Goal: Task Accomplishment & Management: Use online tool/utility

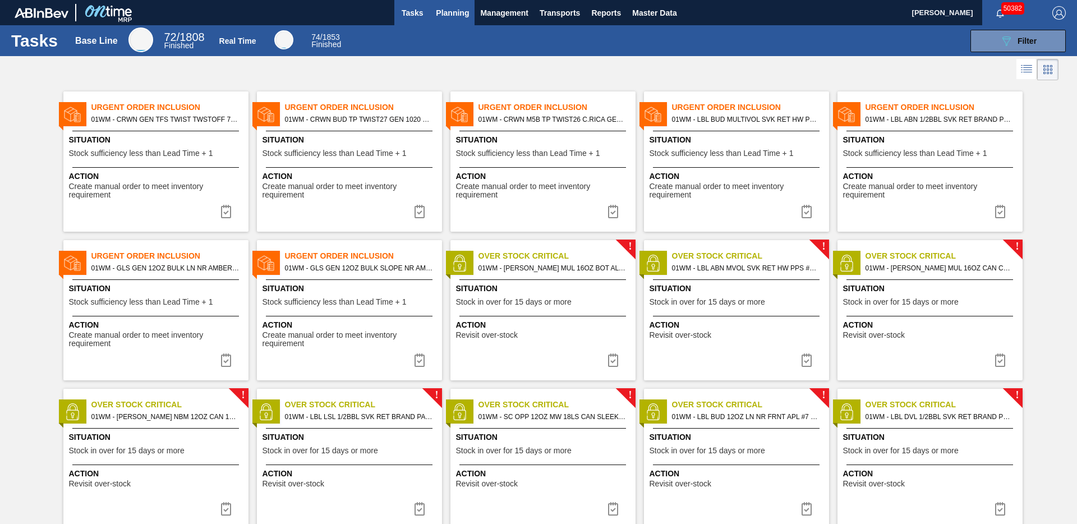
click at [448, 13] on span "Planning" at bounding box center [452, 12] width 33 height 13
click at [449, 14] on span "Planning" at bounding box center [452, 12] width 33 height 13
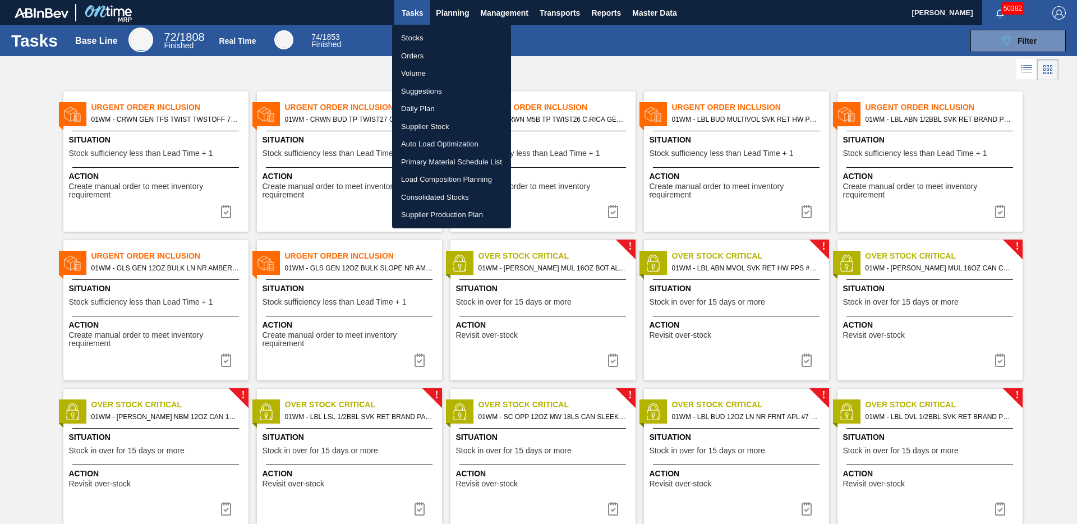
click at [436, 177] on li "Load Composition Planning" at bounding box center [451, 180] width 119 height 18
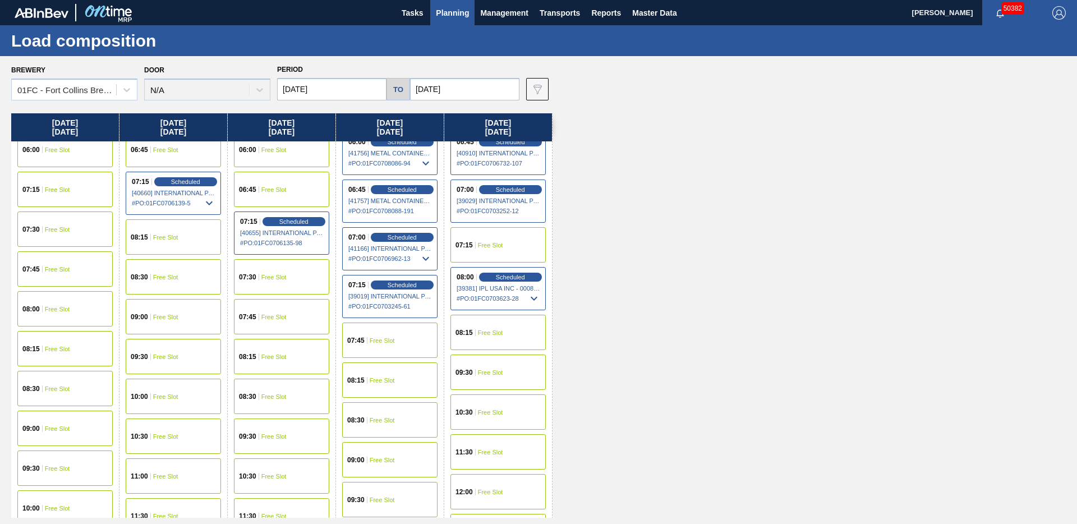
scroll to position [24, 0]
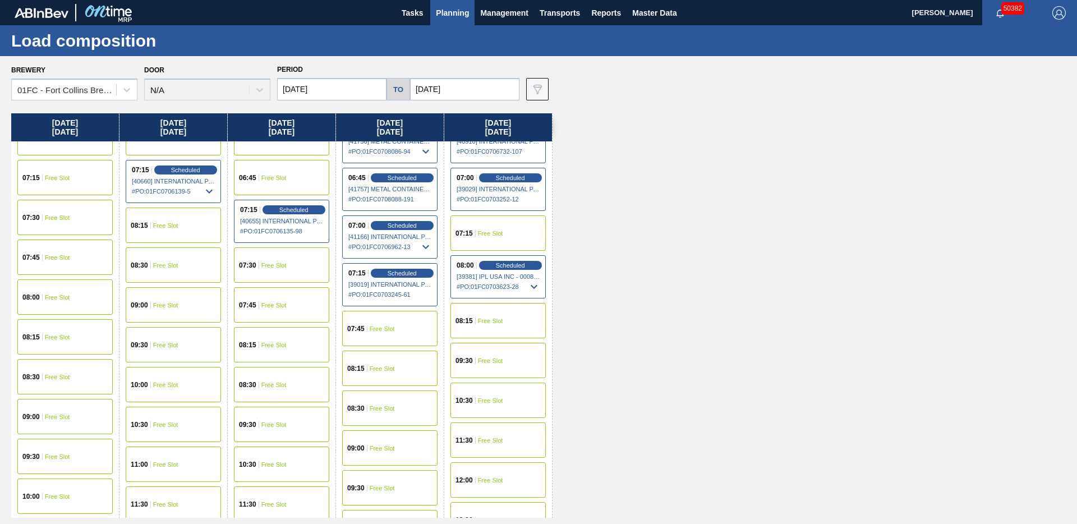
click at [397, 332] on div "07:45 Free Slot" at bounding box center [389, 328] width 95 height 35
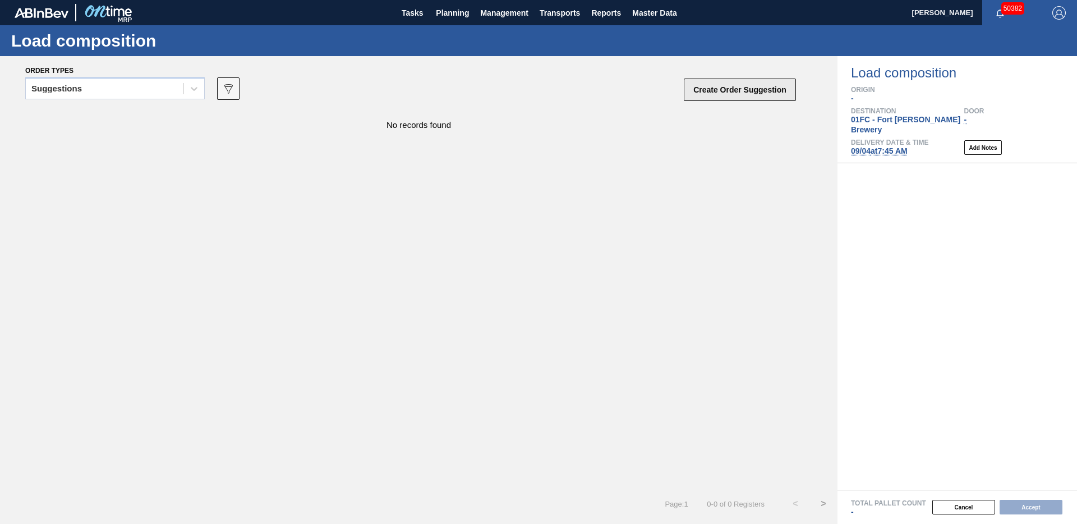
click at [771, 89] on button "Create Order Suggestion" at bounding box center [740, 90] width 112 height 22
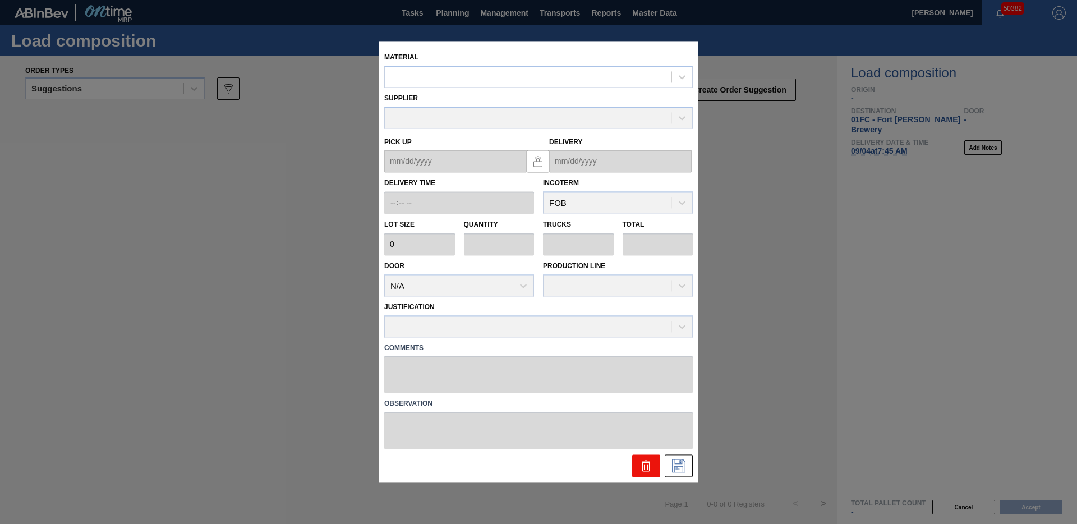
click at [641, 469] on icon at bounding box center [645, 465] width 13 height 13
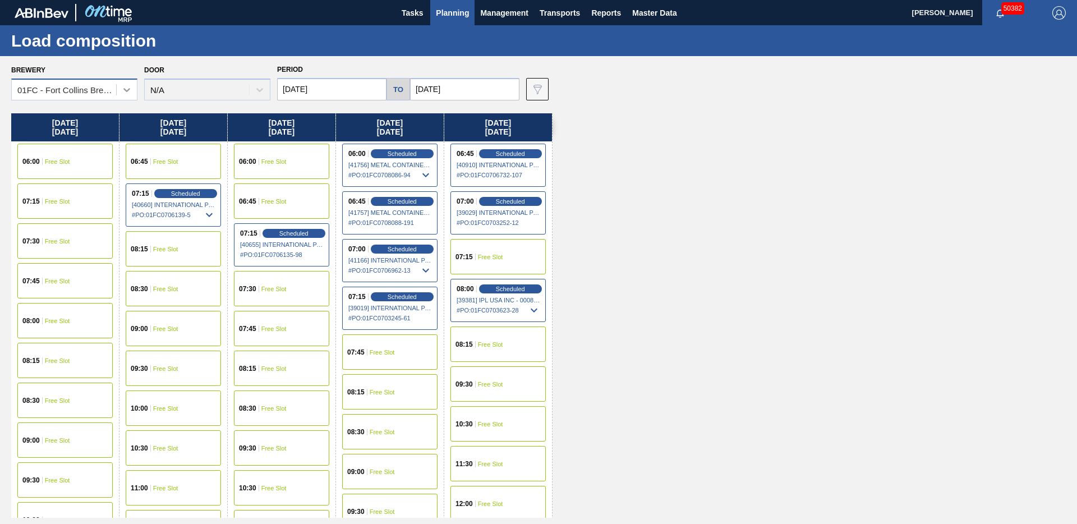
click at [128, 93] on icon at bounding box center [126, 89] width 11 height 11
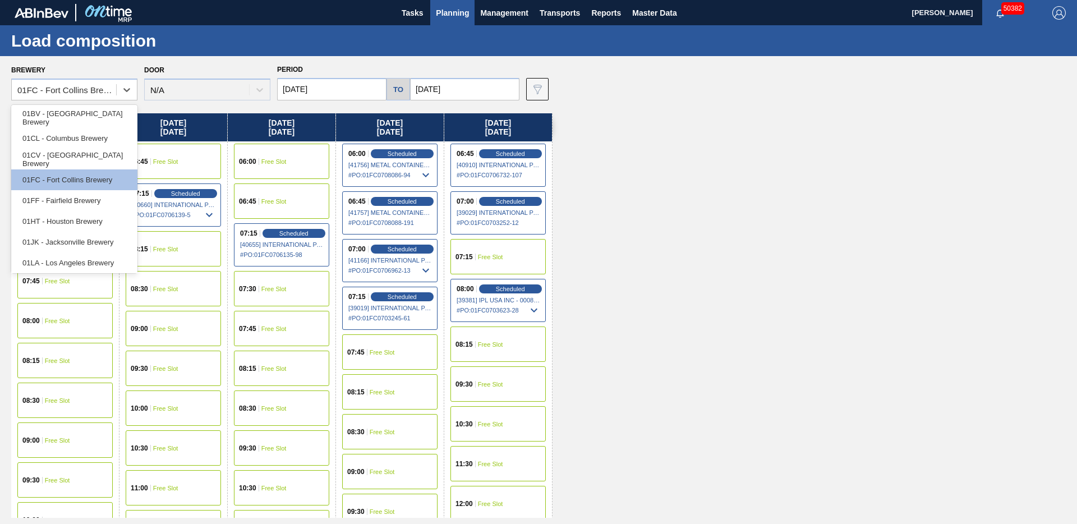
scroll to position [85, 0]
click at [80, 255] on div "01WM - Williamsburg Brewery" at bounding box center [74, 260] width 126 height 21
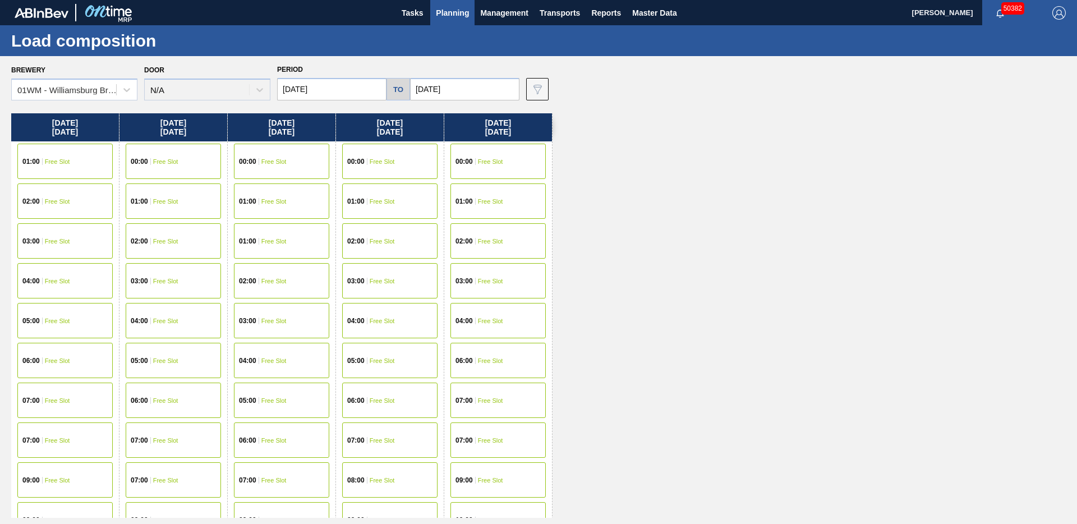
click at [531, 92] on img at bounding box center [537, 88] width 13 height 13
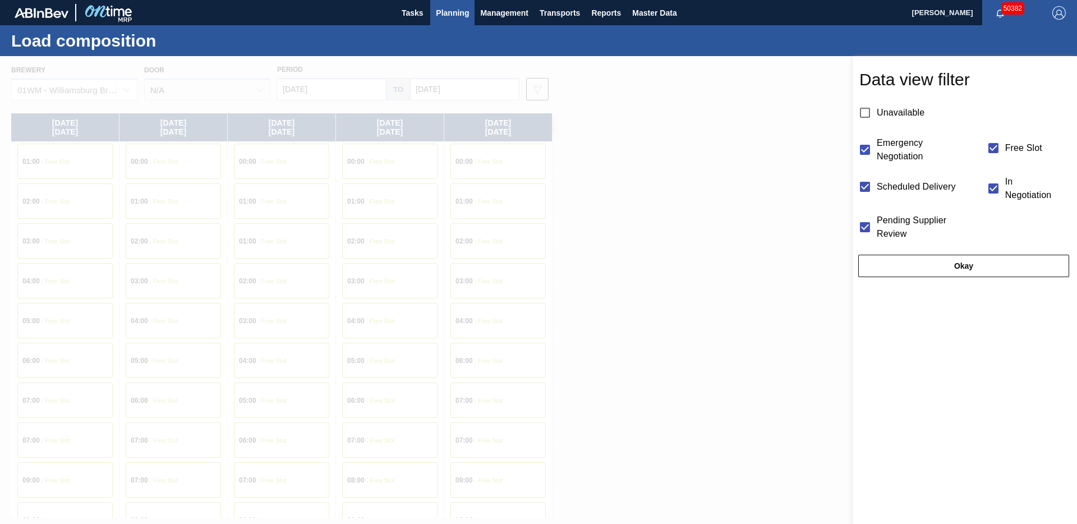
click at [928, 268] on button "Okay" at bounding box center [963, 266] width 211 height 22
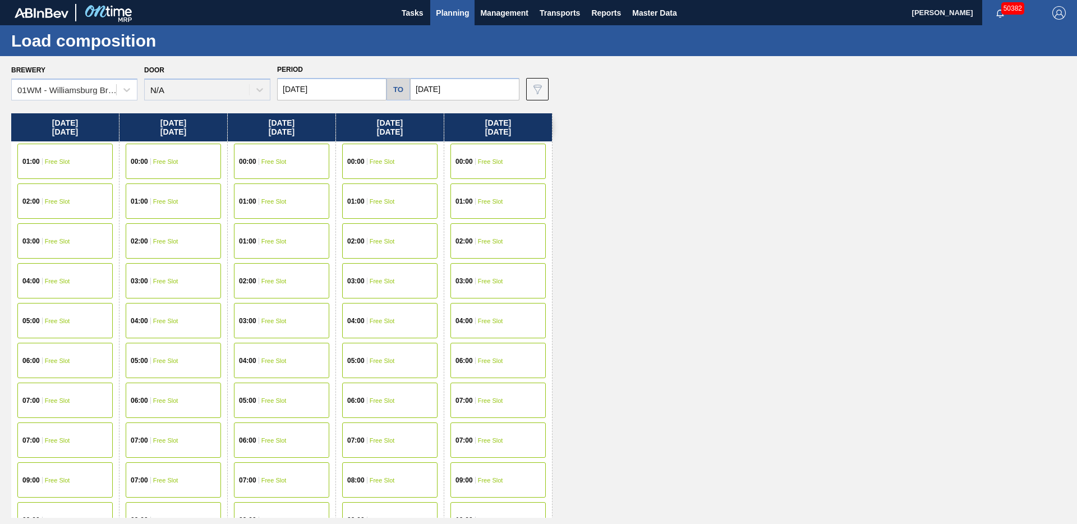
click at [429, 86] on input "[DATE]" at bounding box center [464, 89] width 109 height 22
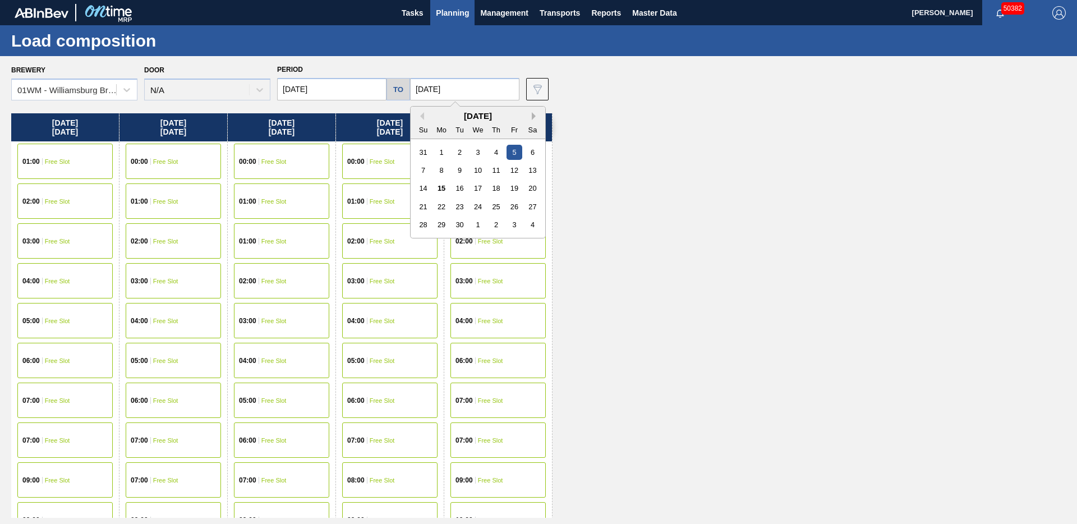
click at [532, 116] on button "Next Month" at bounding box center [536, 116] width 8 height 8
click at [470, 205] on div "22" at bounding box center [477, 206] width 15 height 15
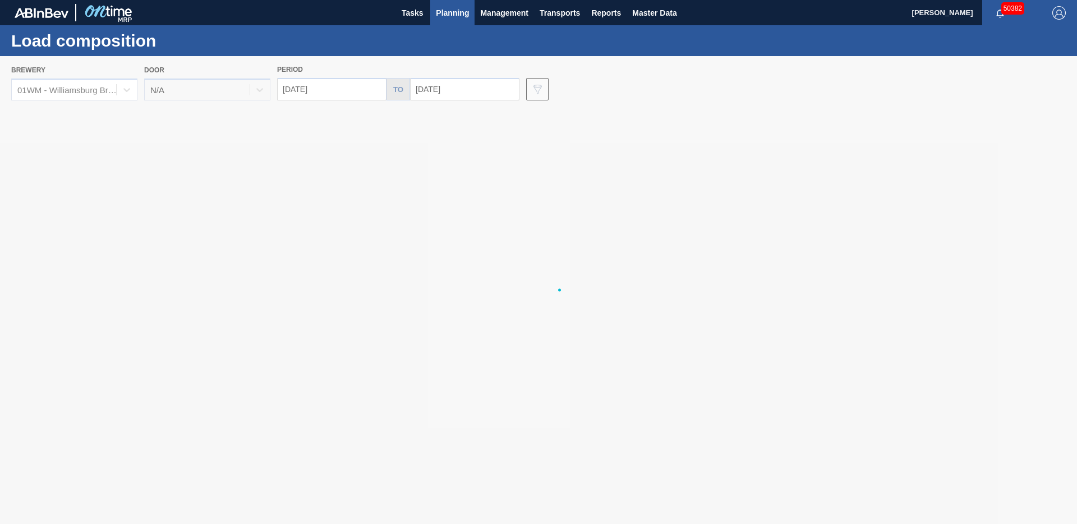
type input "[DATE]"
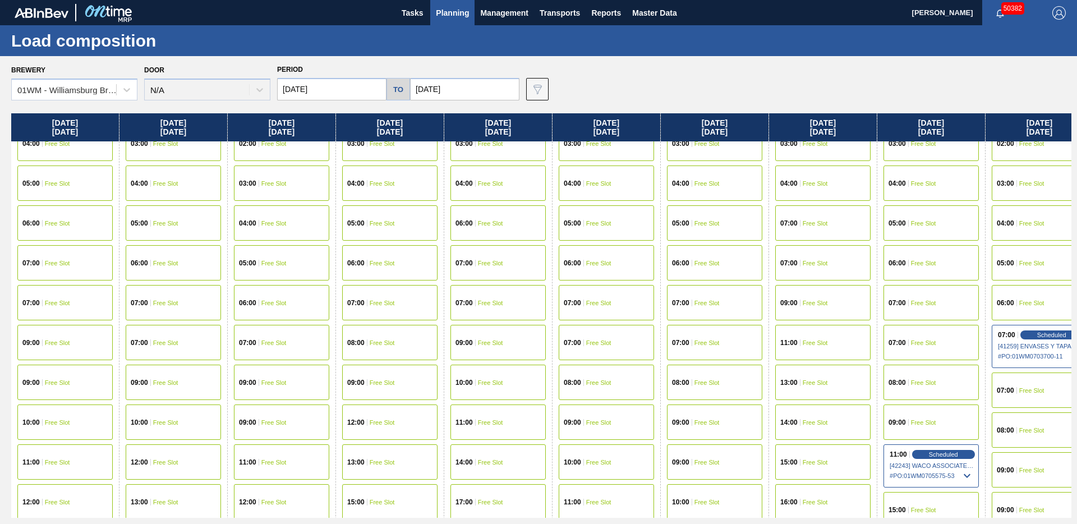
scroll to position [237, 0]
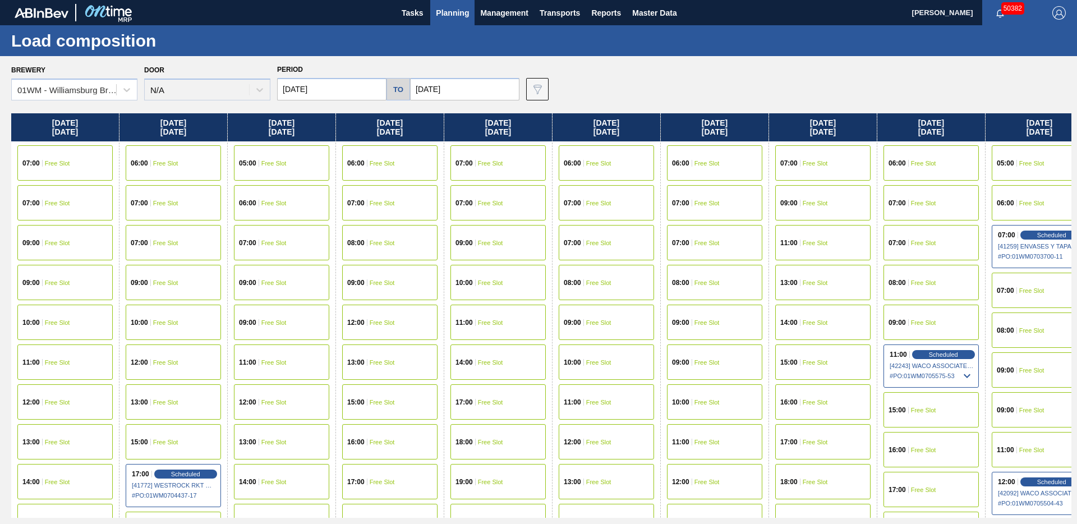
click at [319, 82] on input "[DATE]" at bounding box center [331, 89] width 109 height 22
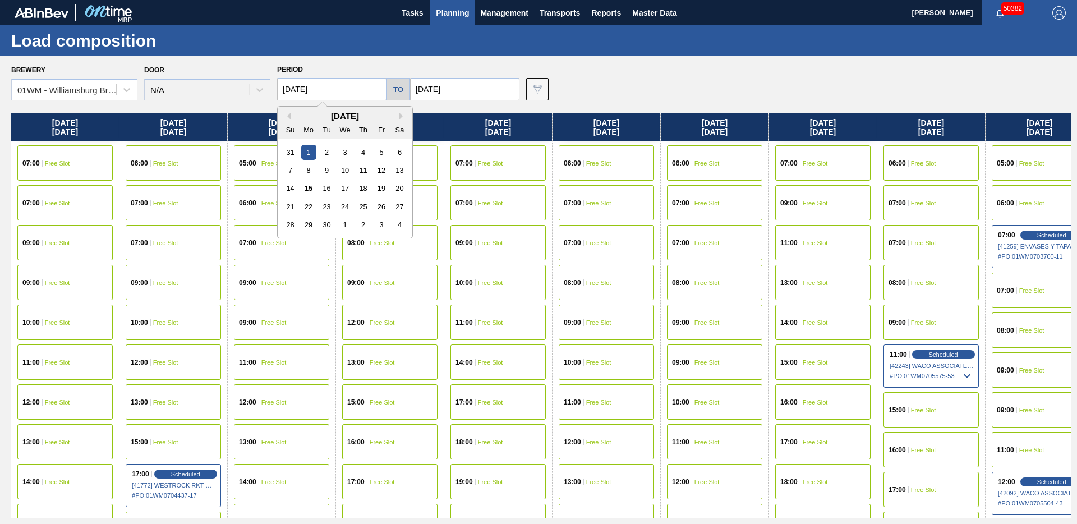
click at [398, 114] on div "[DATE]" at bounding box center [345, 116] width 135 height 10
click at [346, 226] on div "1" at bounding box center [344, 224] width 15 height 15
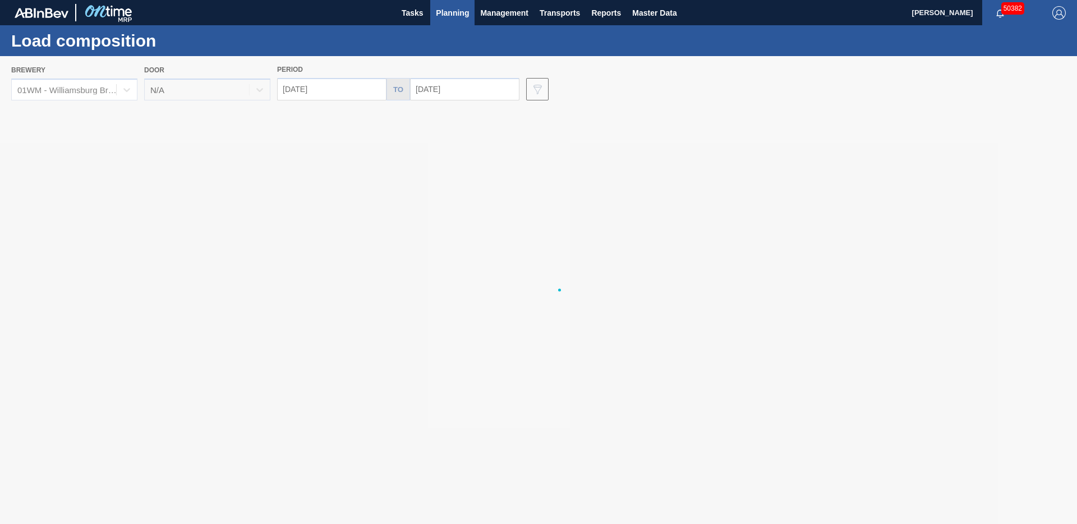
type input "[DATE]"
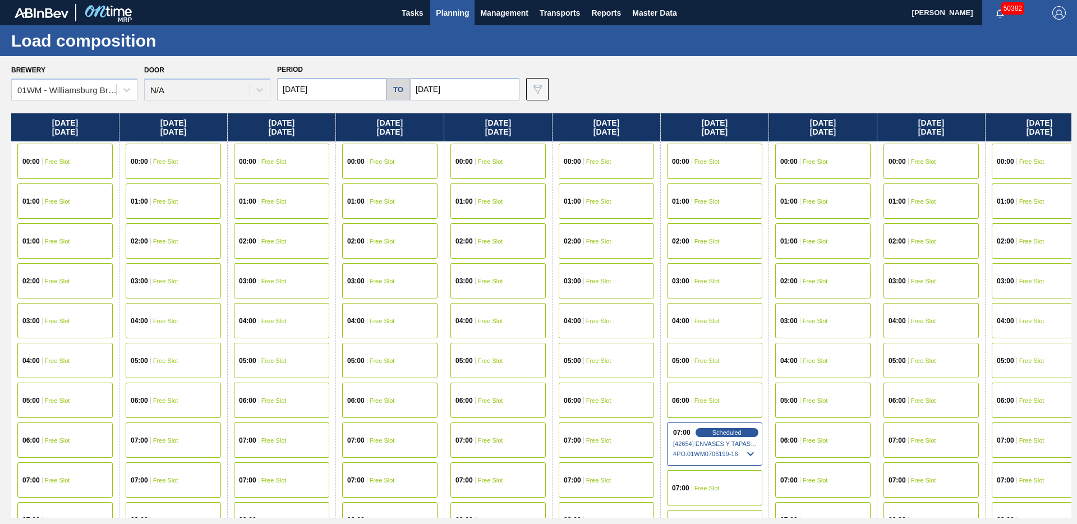
drag, startPoint x: 738, startPoint y: 252, endPoint x: 1228, endPoint y: 271, distance: 491.1
click at [1076, 0] on html "Tasks Planning Management Transports Reports Master Data [PERSON_NAME] 50382 Ma…" at bounding box center [538, 0] width 1077 height 0
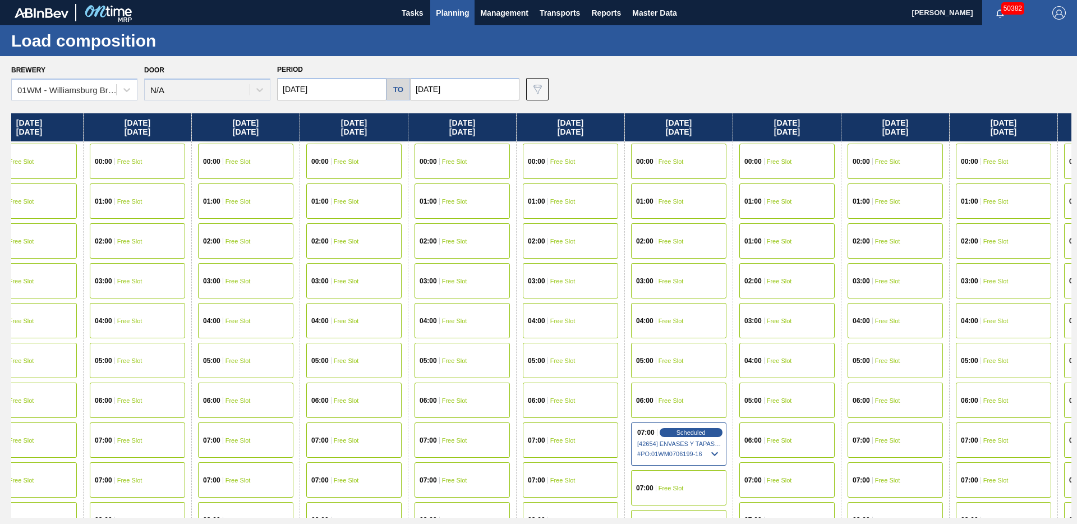
scroll to position [0, 0]
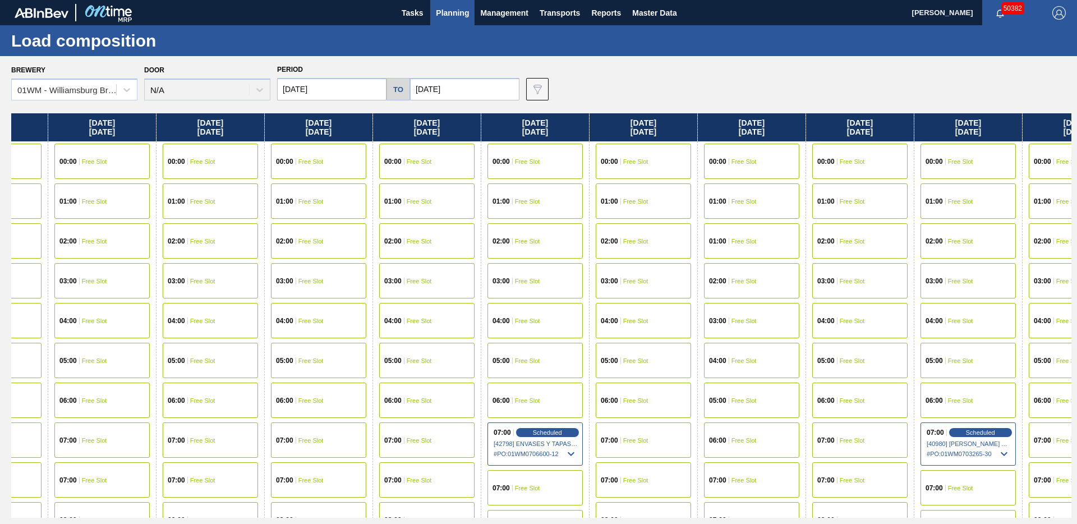
drag, startPoint x: 773, startPoint y: 209, endPoint x: 344, endPoint y: 216, distance: 429.7
click at [344, 216] on div "[DATE] 00:00 Free Slot 01:00 Free Slot 01:00 Free Slot 02:00 Free Slot 03:00 Fr…" at bounding box center [541, 315] width 1060 height 404
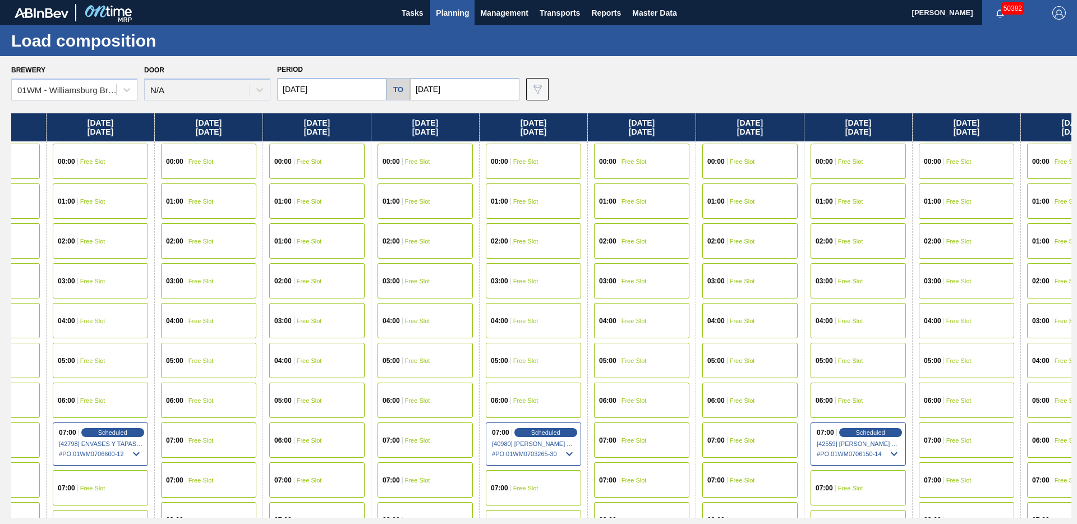
scroll to position [0, 1321]
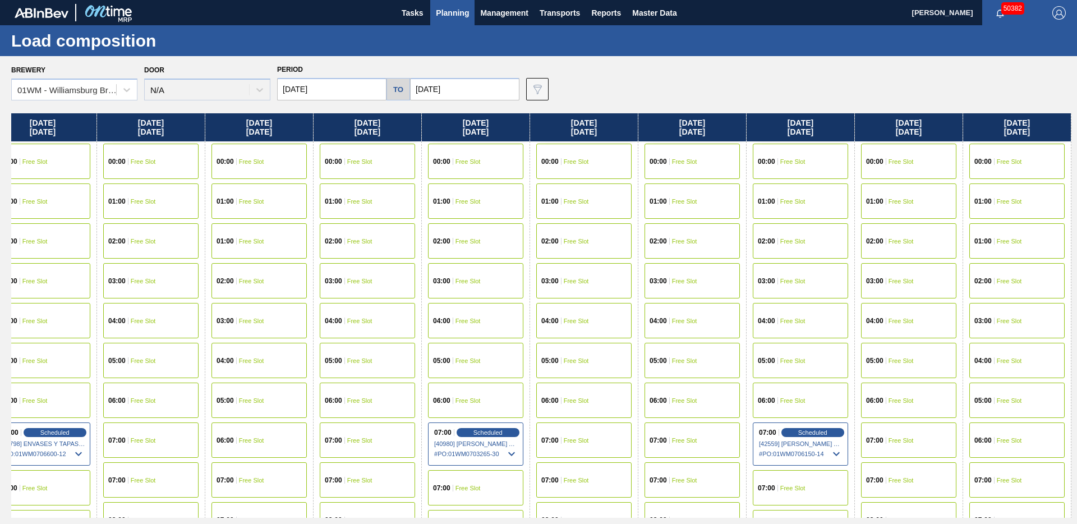
drag, startPoint x: 953, startPoint y: 251, endPoint x: 427, endPoint y: 257, distance: 525.6
click at [422, 259] on div "[DATE] 00:00 Free Slot 01:00 Free Slot 01:00 Free Slot 02:00 Free Slot 03:00 Fr…" at bounding box center [541, 315] width 1060 height 404
drag, startPoint x: 983, startPoint y: 245, endPoint x: 936, endPoint y: 216, distance: 55.4
click at [802, 249] on div "[DATE] 00:00 Free Slot 01:00 Free Slot 01:00 Free Slot 02:00 Free Slot 03:00 Fr…" at bounding box center [541, 315] width 1060 height 404
click at [1020, 238] on span "Free Slot" at bounding box center [1009, 241] width 25 height 7
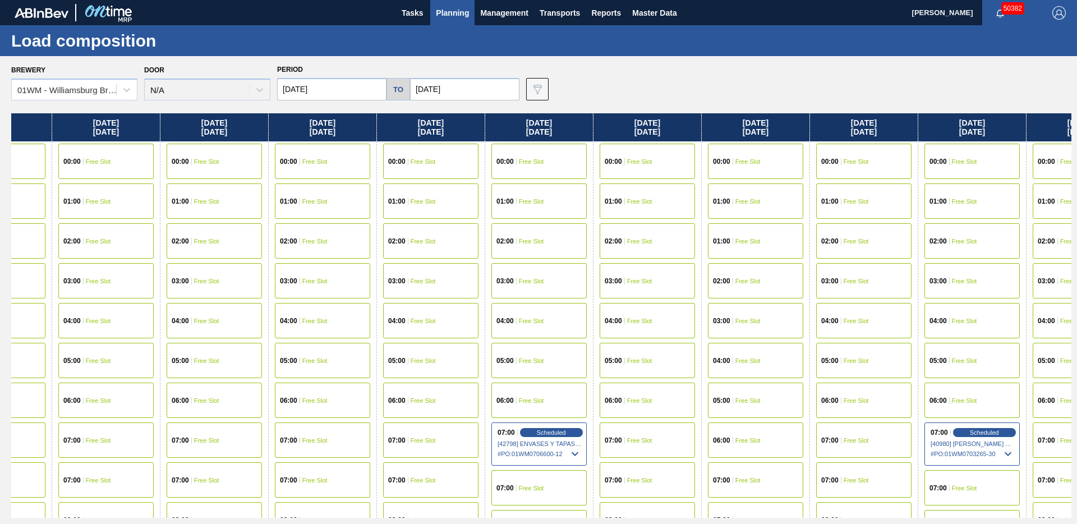
drag, startPoint x: 825, startPoint y: 307, endPoint x: 22, endPoint y: 286, distance: 803.5
click at [0, 290] on div "Brewery 01WM - [GEOGRAPHIC_DATA] Brewery Door N/A Period [DATE] to [DATE] Data …" at bounding box center [538, 289] width 1077 height 467
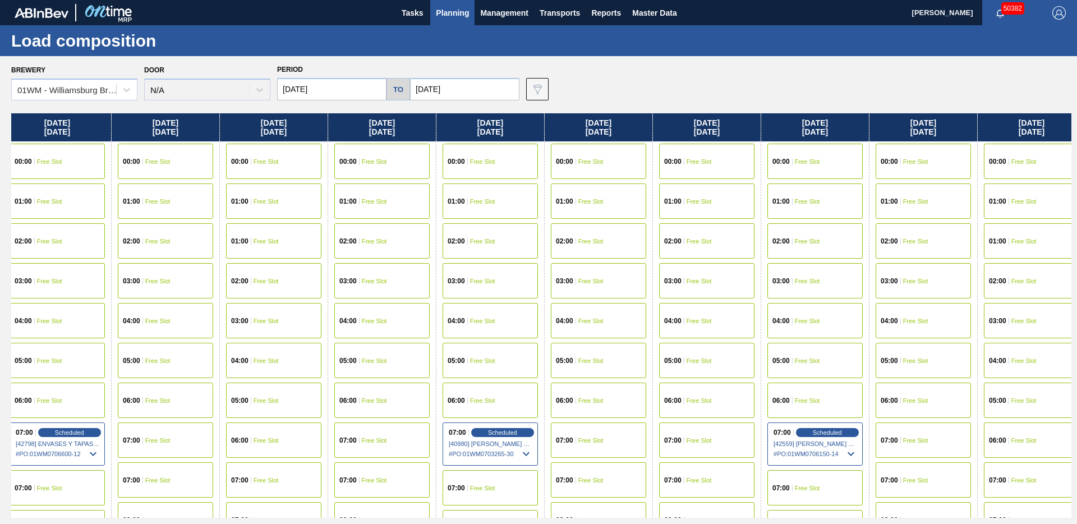
drag, startPoint x: 688, startPoint y: 268, endPoint x: 243, endPoint y: 257, distance: 444.3
click at [242, 258] on div "[DATE] 00:00 Free Slot 01:00 Free Slot 01:00 Free Slot 02:00 Free Slot 03:00 Fr…" at bounding box center [541, 315] width 1060 height 404
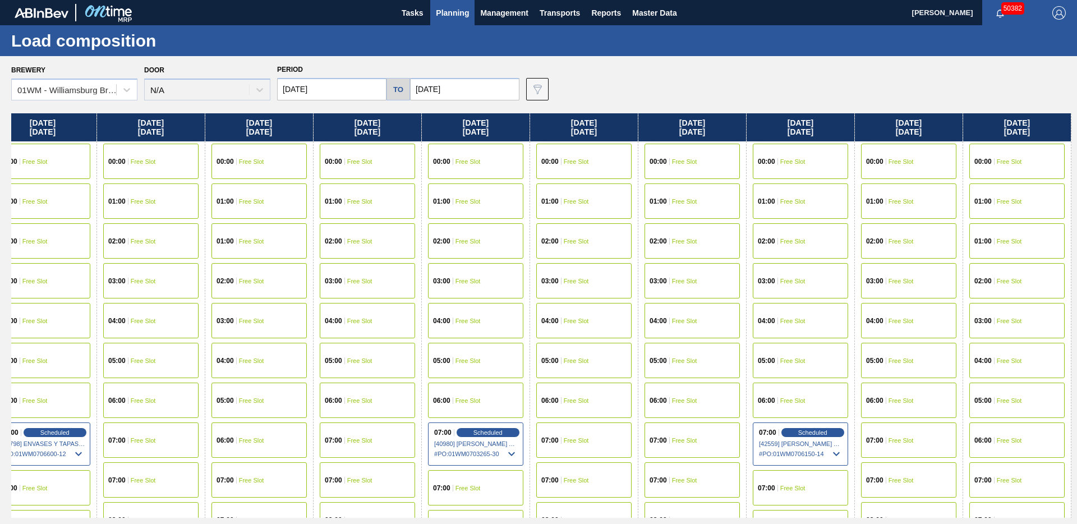
drag, startPoint x: 793, startPoint y: 294, endPoint x: 462, endPoint y: 286, distance: 331.0
click at [462, 286] on div "[DATE] 00:00 Free Slot 01:00 Free Slot 01:00 Free Slot 02:00 Free Slot 03:00 Fr…" at bounding box center [541, 315] width 1060 height 404
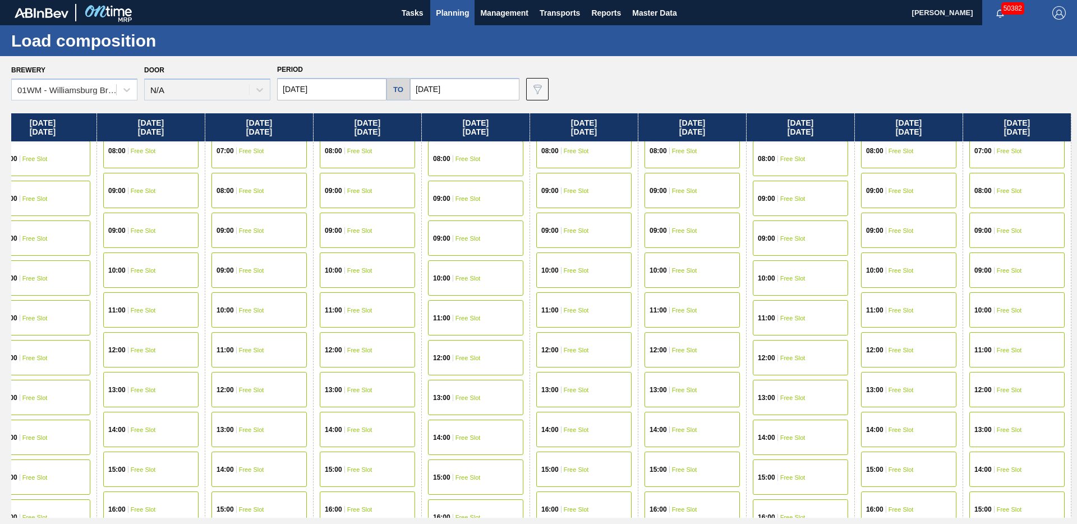
scroll to position [437, 1321]
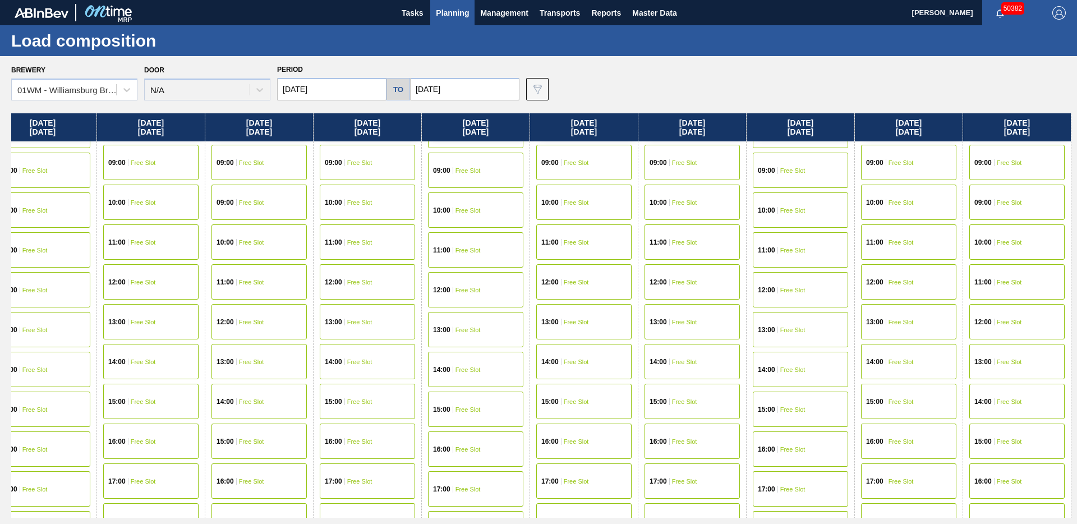
click at [881, 275] on div "12:00 Free Slot" at bounding box center [908, 281] width 95 height 35
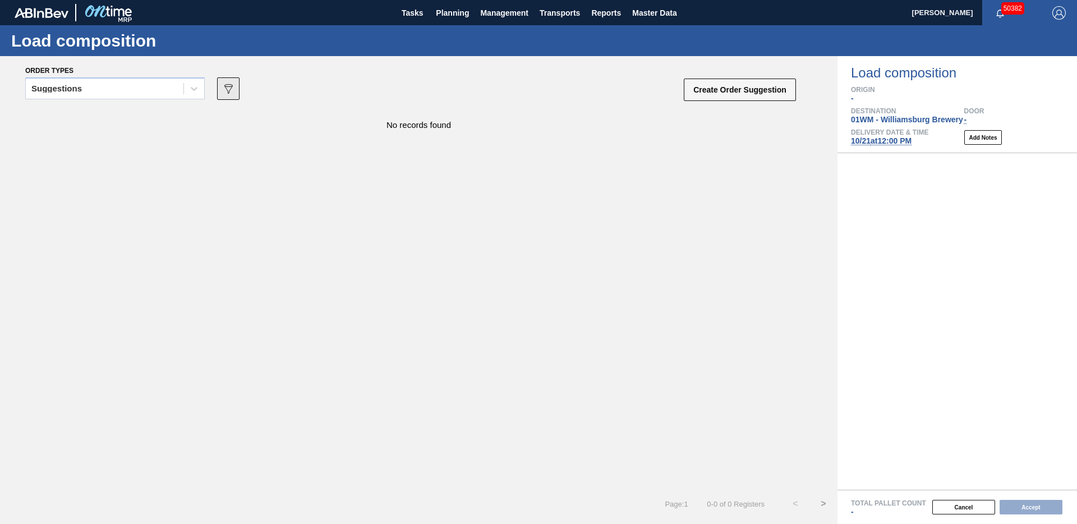
click at [234, 86] on icon "089F7B8B-B2A5-4AFE-B5C0-19BA573D28AC" at bounding box center [228, 88] width 13 height 13
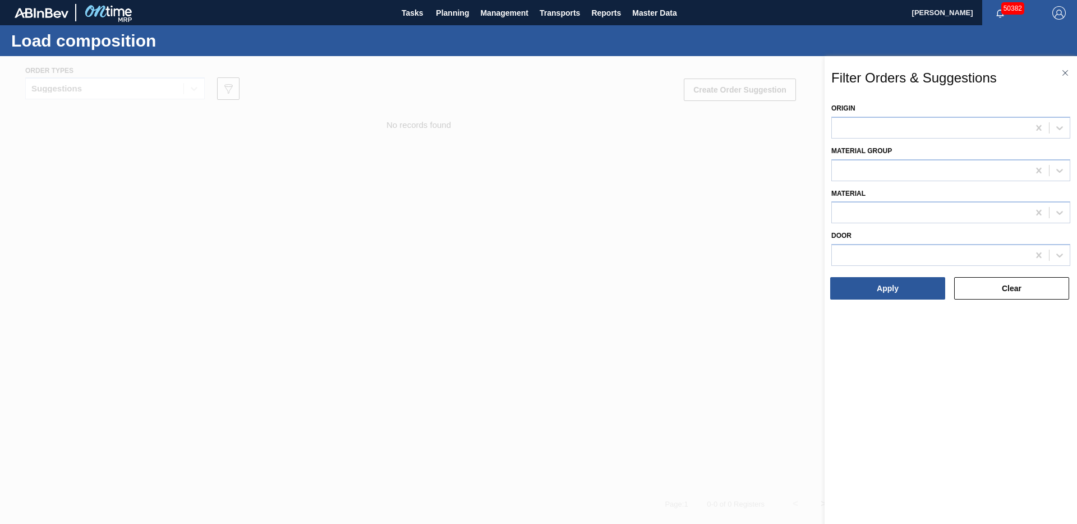
drag, startPoint x: 533, startPoint y: 245, endPoint x: 429, endPoint y: 222, distance: 106.7
click at [501, 241] on div at bounding box center [538, 318] width 1077 height 524
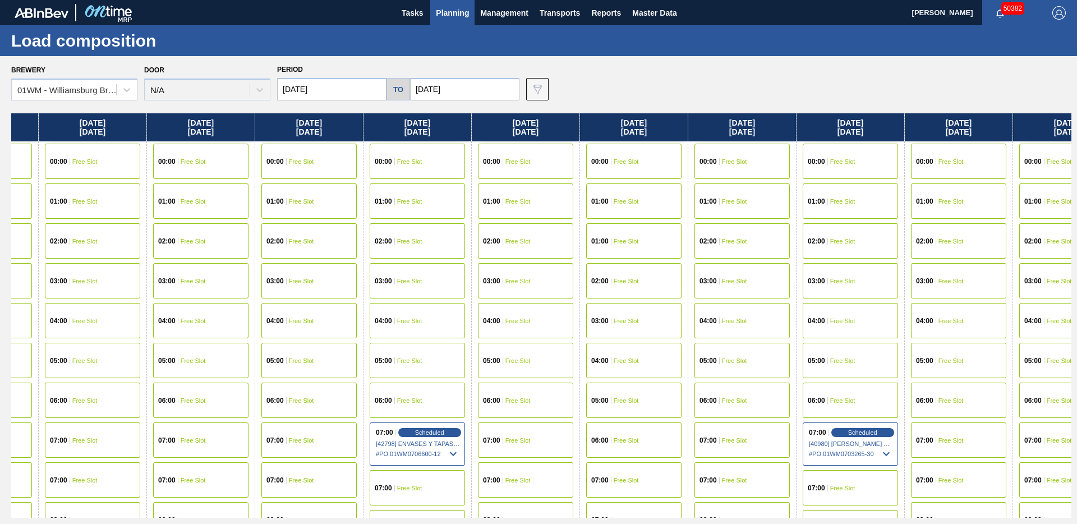
drag, startPoint x: 947, startPoint y: 268, endPoint x: 4, endPoint y: 266, distance: 942.8
click at [0, 268] on div "Brewery 01WM - [GEOGRAPHIC_DATA] Brewery Door N/A Period [DATE] to [DATE] Data …" at bounding box center [538, 289] width 1077 height 467
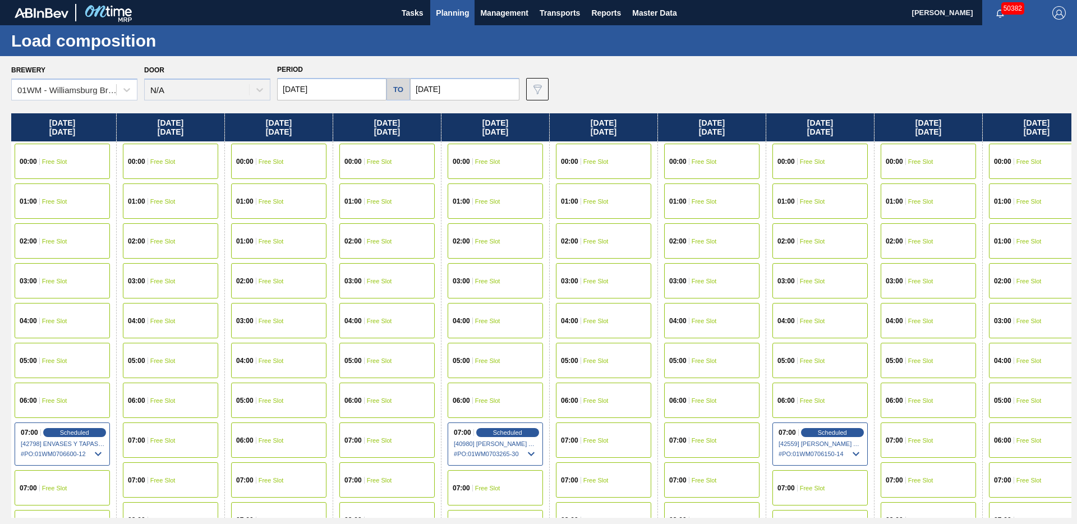
scroll to position [0, 1321]
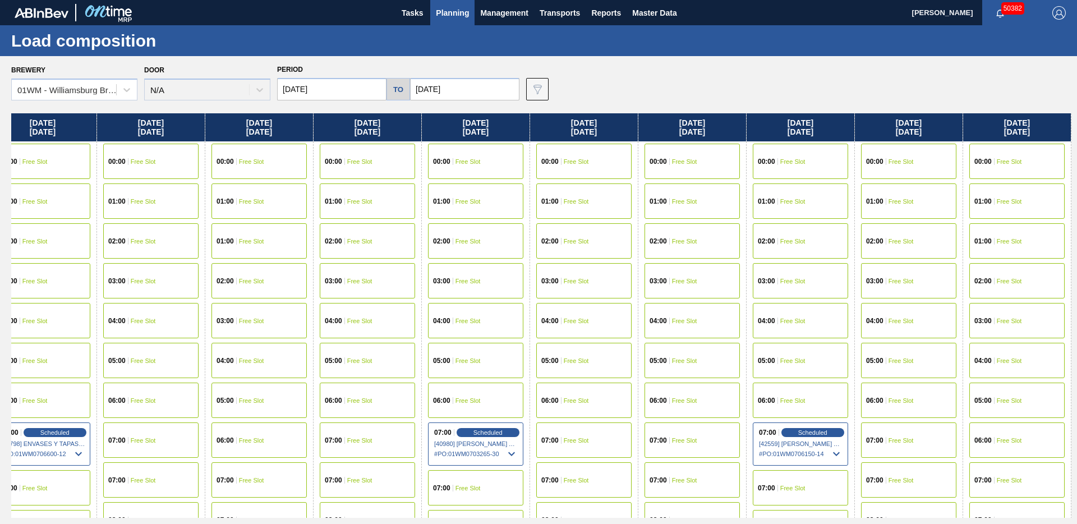
drag, startPoint x: 573, startPoint y: 283, endPoint x: 100, endPoint y: 270, distance: 473.0
click at [100, 270] on div "[DATE] 00:00 Free Slot 01:00 Free Slot 01:00 Free Slot 02:00 Free Slot 03:00 Fr…" at bounding box center [541, 315] width 1060 height 404
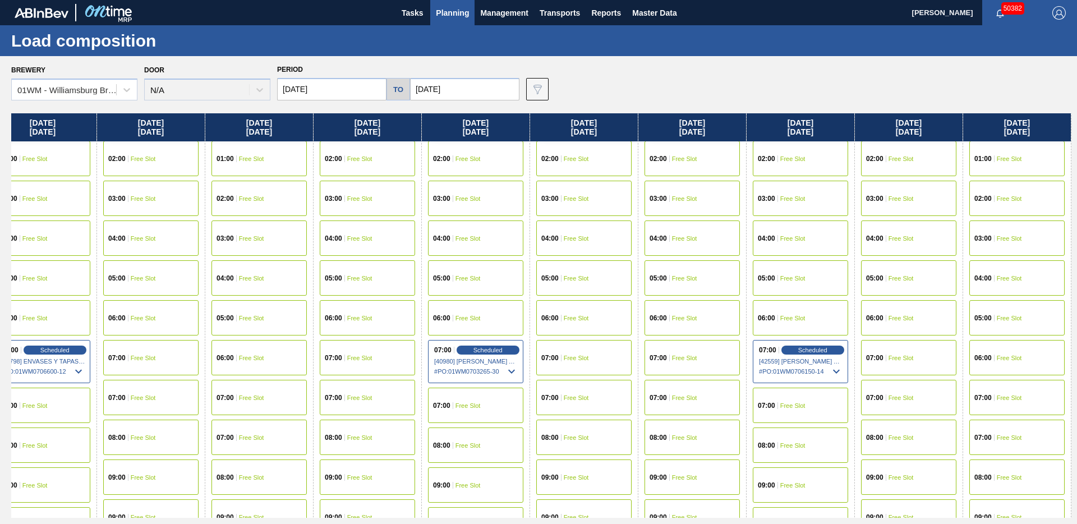
scroll to position [346, 1321]
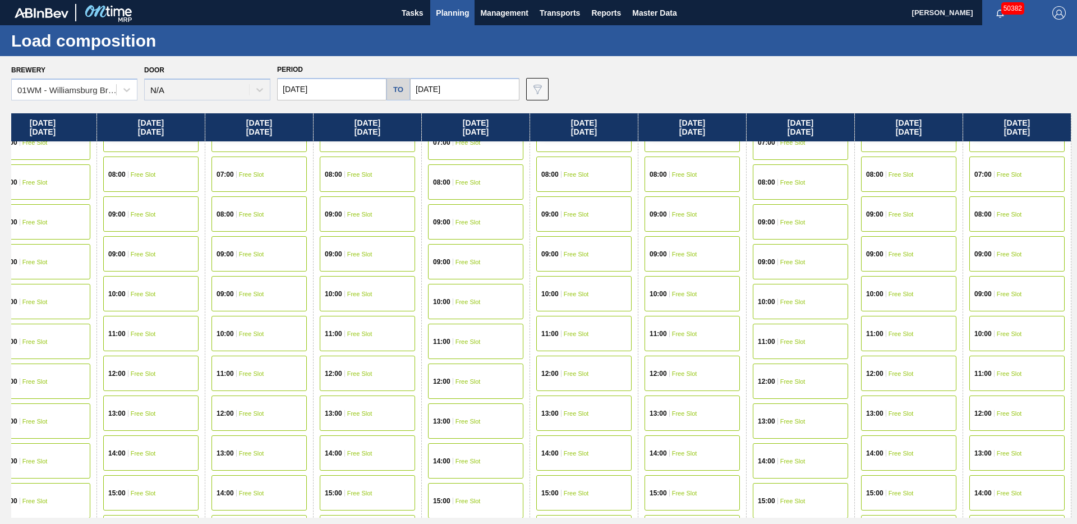
click at [1007, 452] on span "Free Slot" at bounding box center [1009, 453] width 25 height 7
